Goal: Transaction & Acquisition: Purchase product/service

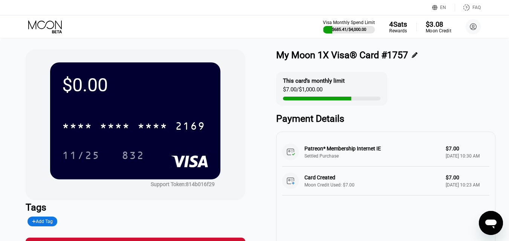
click at [430, 32] on div "Moon Credit" at bounding box center [437, 30] width 25 height 5
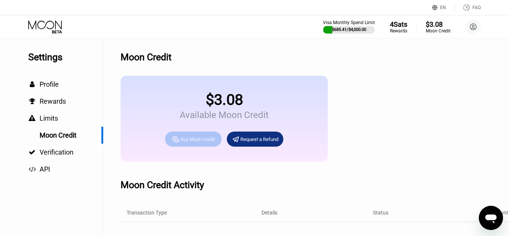
click at [202, 142] on div "Buy Moon Credit" at bounding box center [197, 139] width 35 height 6
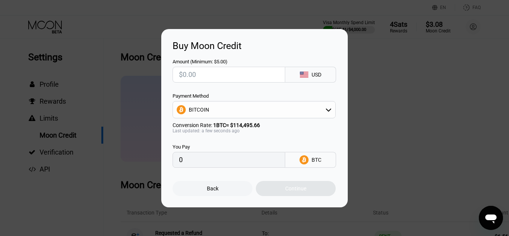
click at [209, 73] on input "text" at bounding box center [229, 74] width 100 height 15
type input "$5"
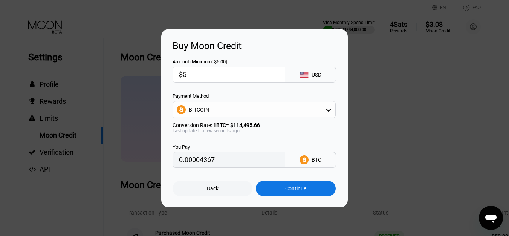
type input "0.00004367"
type input "$50"
type input "0.00043670"
type input "$50"
click at [200, 109] on div "BITCOIN" at bounding box center [199, 110] width 20 height 6
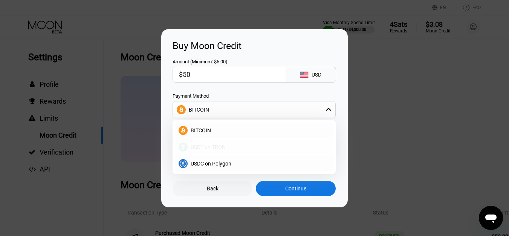
click at [216, 147] on span "USDT on TRON" at bounding box center [208, 147] width 35 height 6
type input "50.51"
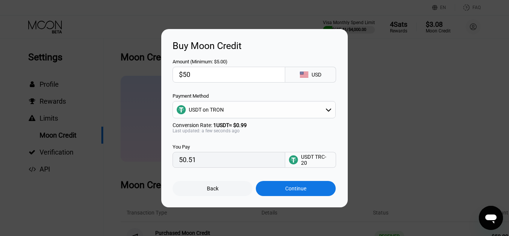
click at [295, 186] on div "Continue" at bounding box center [296, 188] width 80 height 15
